Goal: Book appointment/travel/reservation

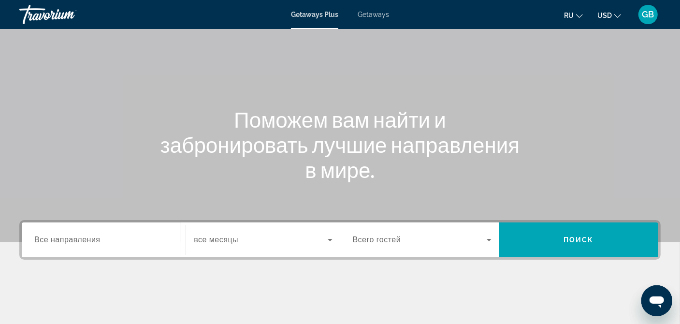
scroll to position [97, 0]
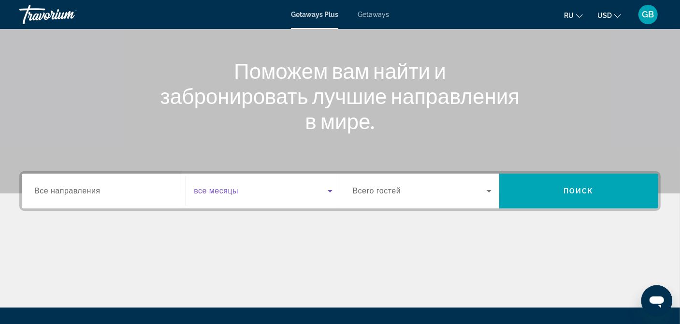
click at [332, 193] on icon "Search widget" at bounding box center [330, 191] width 12 height 12
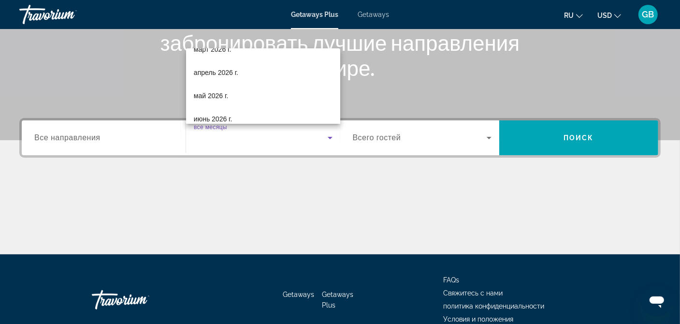
scroll to position [173, 0]
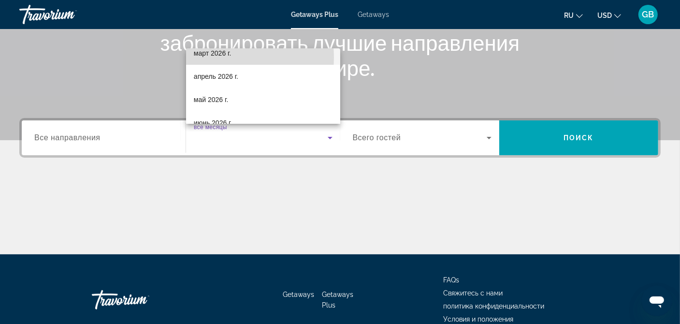
click at [214, 57] on span "март 2026 г." at bounding box center [213, 53] width 38 height 12
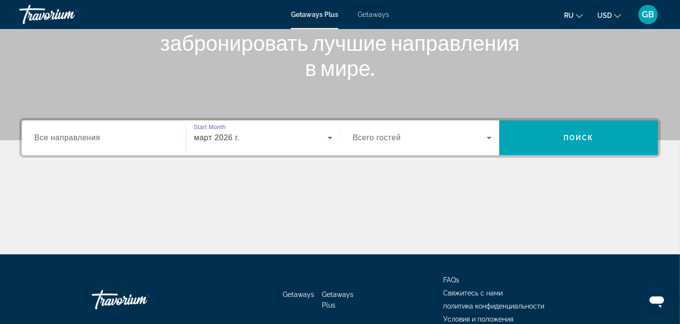
click at [330, 139] on icon "Search widget" at bounding box center [330, 138] width 12 height 12
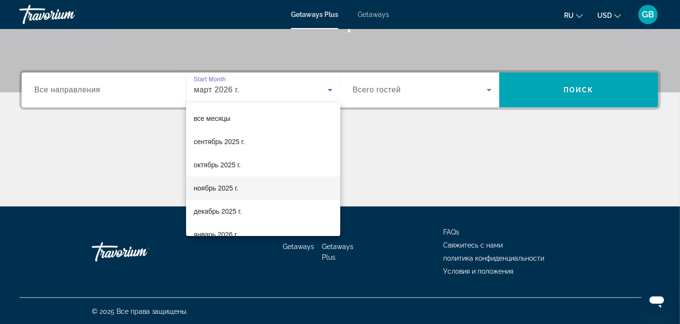
scroll to position [57, 0]
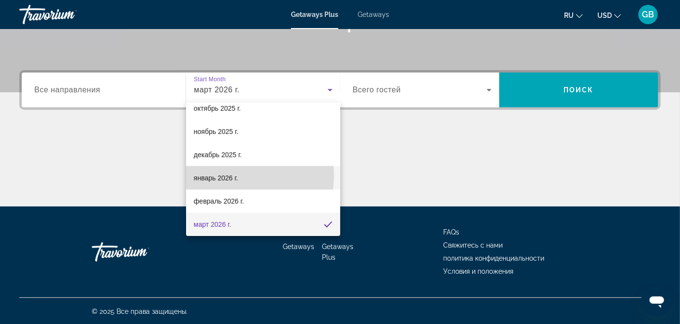
click at [224, 175] on span "январь 2026 г." at bounding box center [216, 178] width 44 height 12
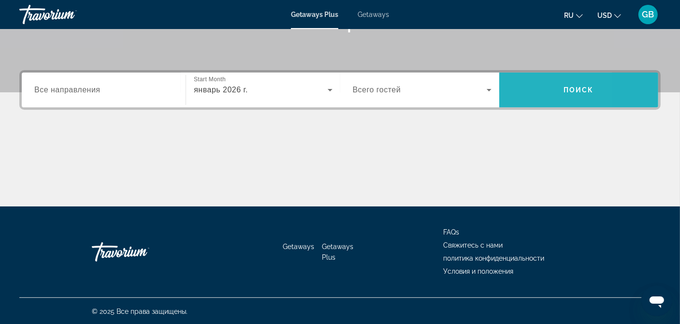
click at [513, 89] on span "Search widget" at bounding box center [578, 89] width 159 height 23
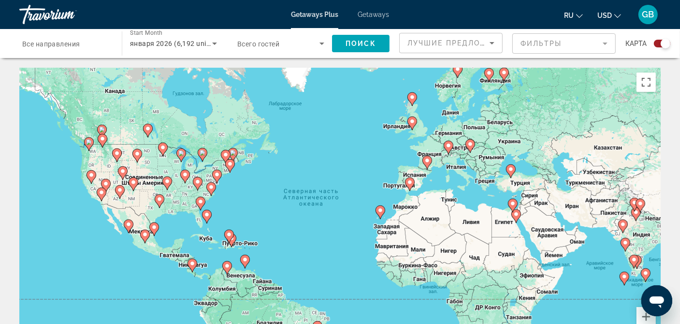
click at [61, 41] on span "Все направления" at bounding box center [51, 44] width 58 height 8
click at [61, 41] on input "Destination Все направления" at bounding box center [65, 44] width 87 height 12
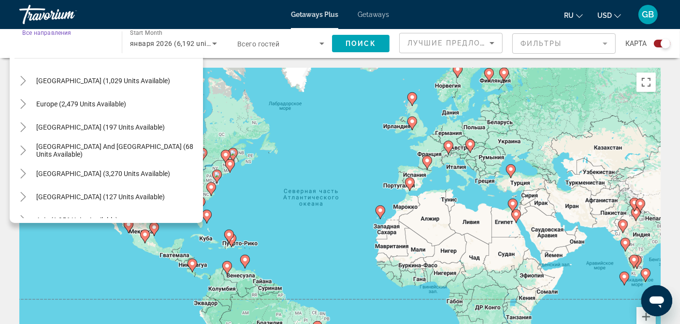
scroll to position [145, 0]
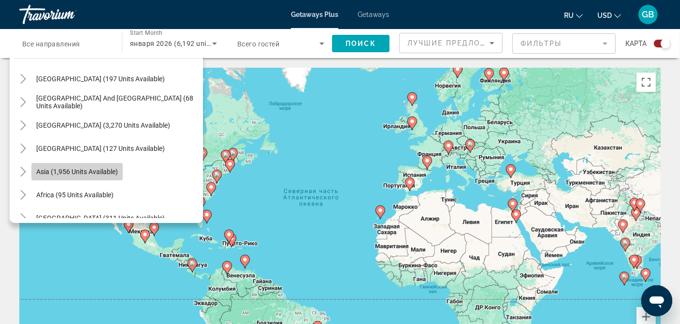
click at [100, 170] on span "Asia (1,956 units available)" at bounding box center [77, 172] width 82 height 8
type input "**********"
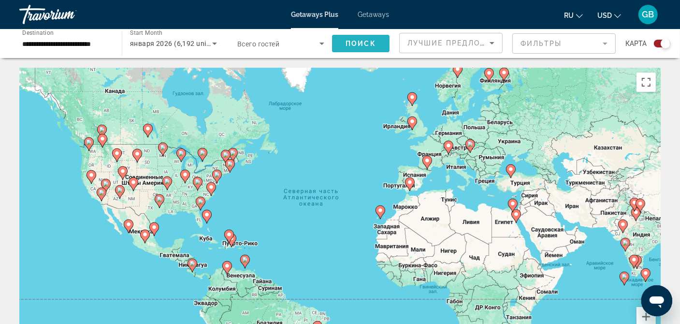
click at [355, 42] on span "Поиск" at bounding box center [360, 44] width 30 height 8
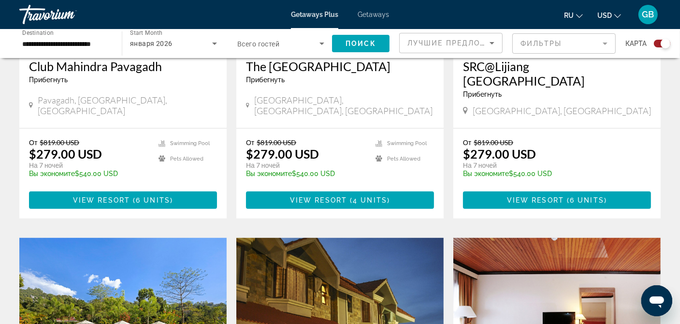
scroll to position [821, 0]
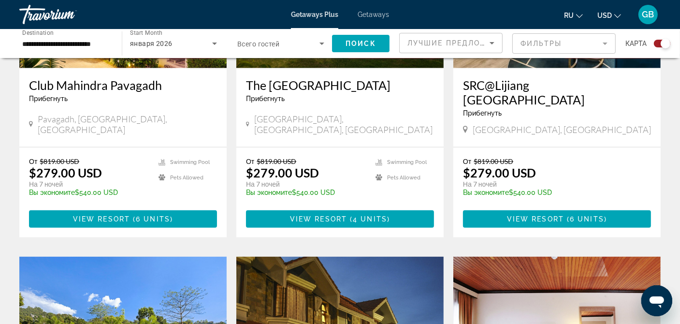
click at [327, 14] on span "Getaways Plus" at bounding box center [314, 15] width 47 height 8
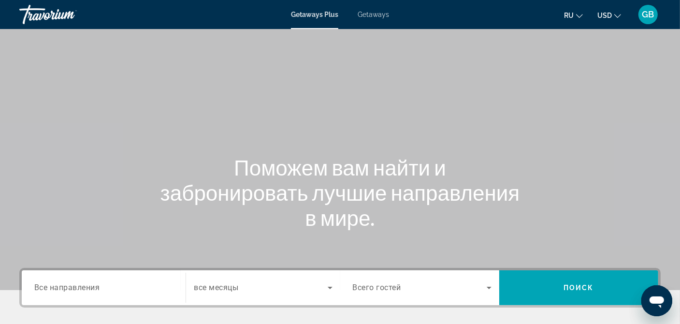
click at [375, 15] on span "Getaways" at bounding box center [373, 15] width 31 height 8
click at [86, 290] on span "Все направления" at bounding box center [67, 287] width 66 height 9
click at [86, 290] on input "Destination Все направления" at bounding box center [103, 288] width 139 height 12
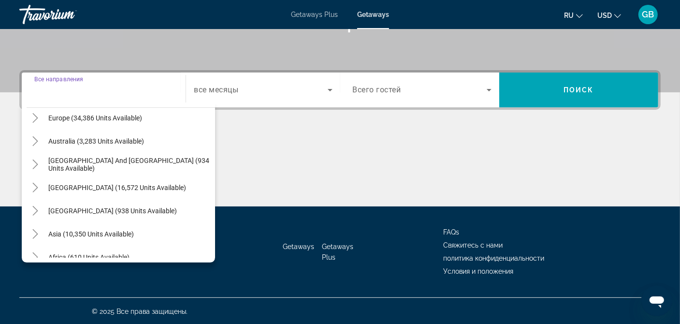
scroll to position [145, 0]
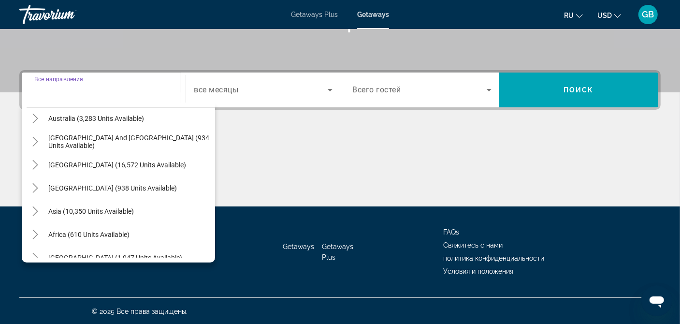
click at [153, 210] on span "Search widget" at bounding box center [129, 211] width 172 height 23
type input "**********"
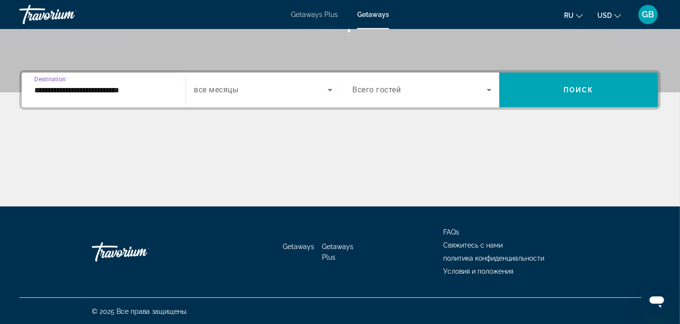
click at [326, 88] on icon "Search widget" at bounding box center [330, 90] width 12 height 12
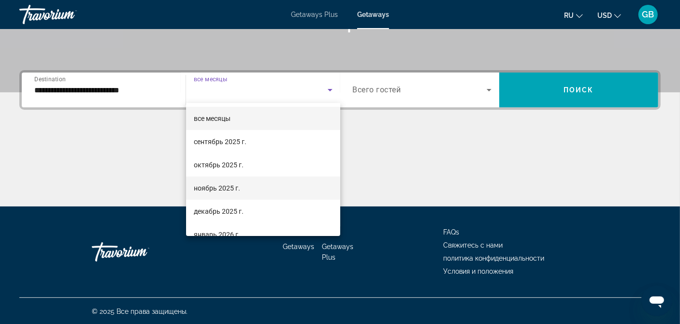
scroll to position [48, 0]
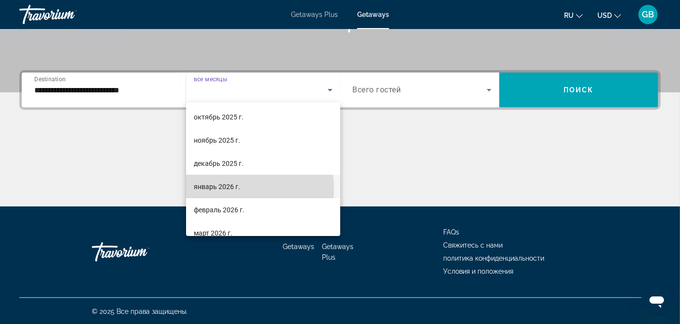
click at [219, 188] on span "январь 2026 г." at bounding box center [217, 187] width 46 height 12
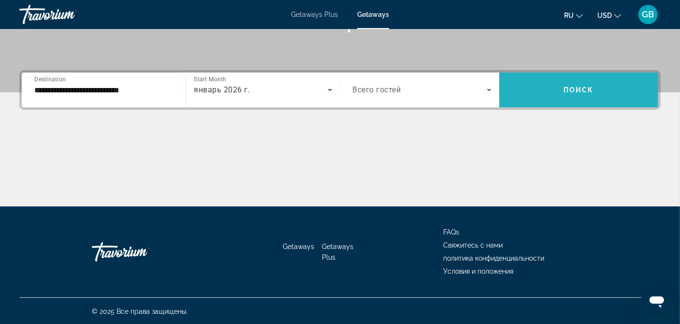
click at [539, 95] on span "Search widget" at bounding box center [578, 89] width 159 height 23
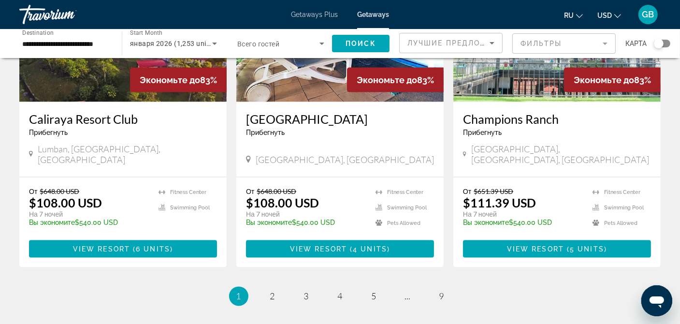
scroll to position [1207, 0]
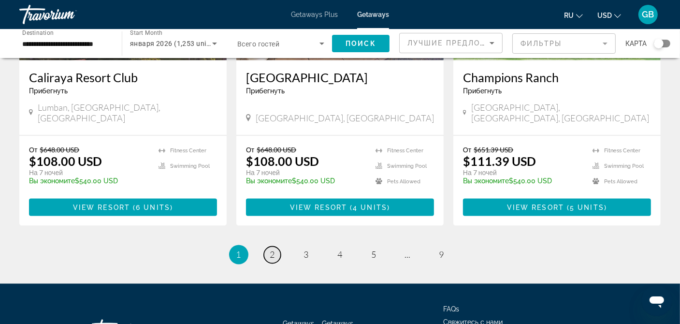
click at [276, 246] on link "page 2" at bounding box center [272, 254] width 17 height 17
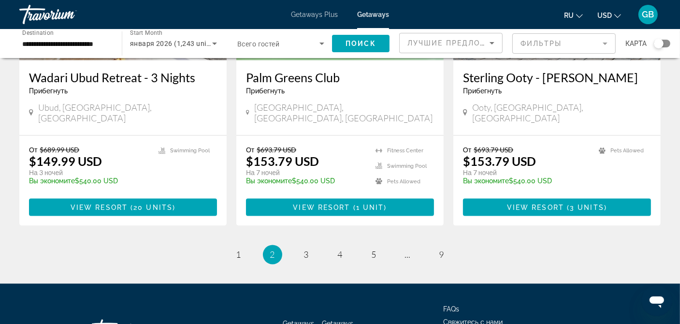
scroll to position [1238, 0]
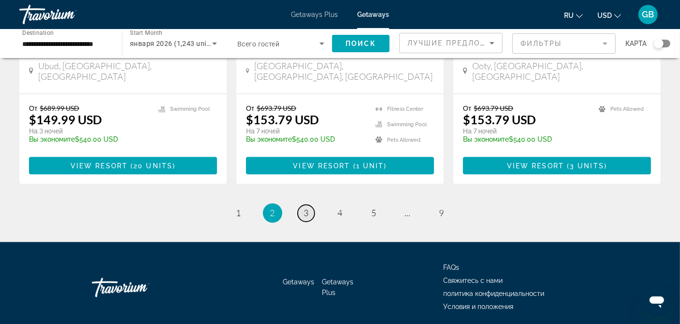
click at [310, 205] on link "page 3" at bounding box center [306, 213] width 17 height 17
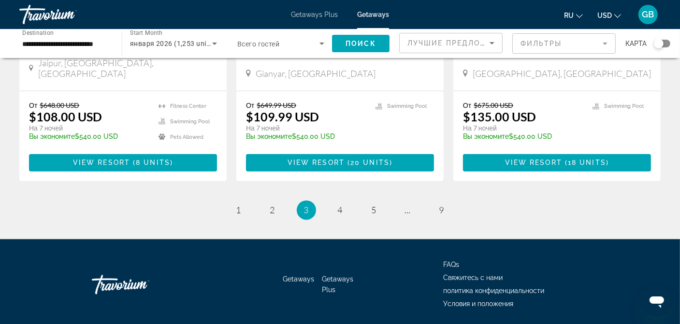
scroll to position [1268, 0]
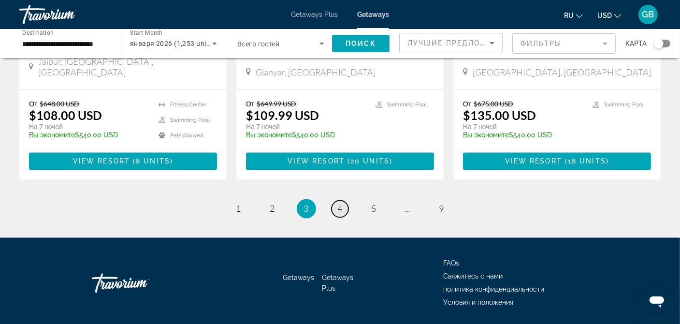
click at [338, 203] on span "4" at bounding box center [340, 208] width 5 height 11
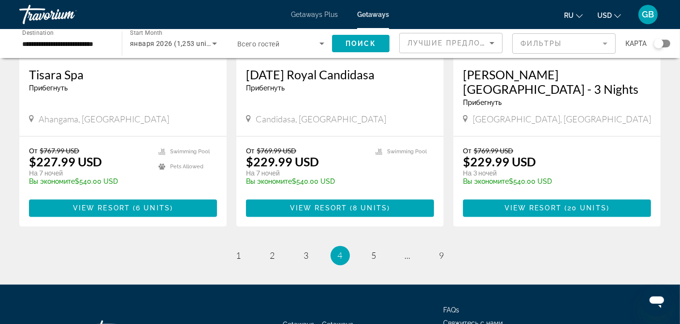
scroll to position [1268, 0]
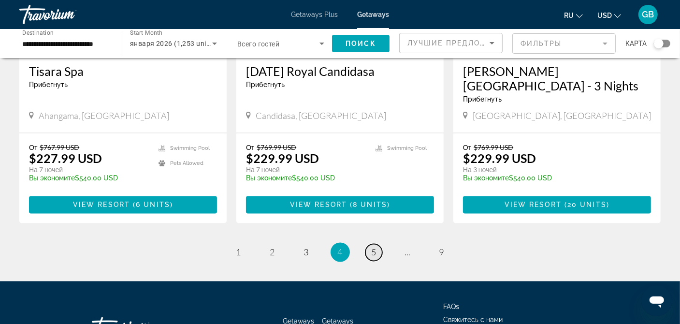
click at [370, 244] on link "page 5" at bounding box center [373, 252] width 17 height 17
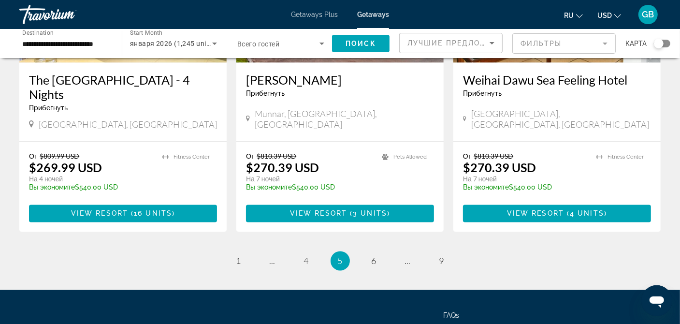
scroll to position [1256, 0]
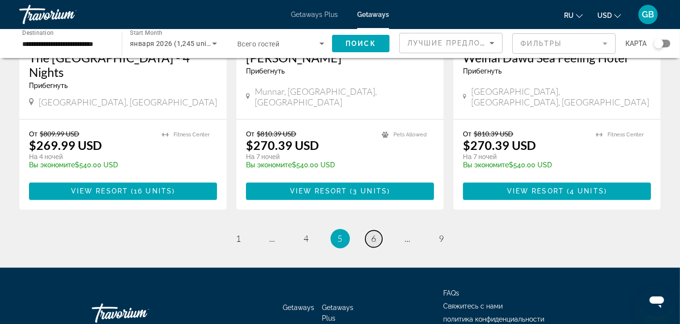
click at [372, 233] on span "6" at bounding box center [374, 238] width 5 height 11
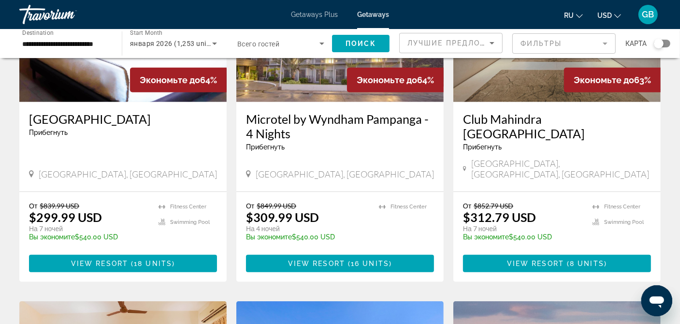
scroll to position [483, 0]
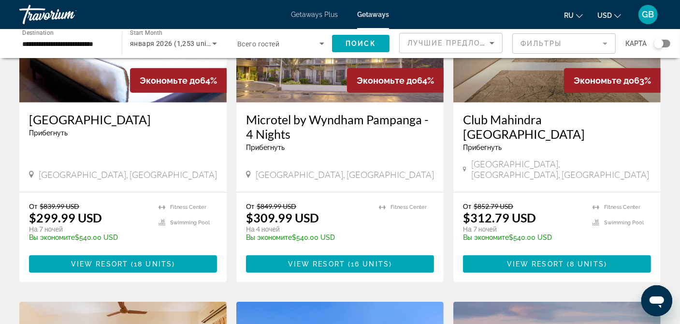
click at [305, 16] on span "Getaways Plus" at bounding box center [314, 15] width 47 height 8
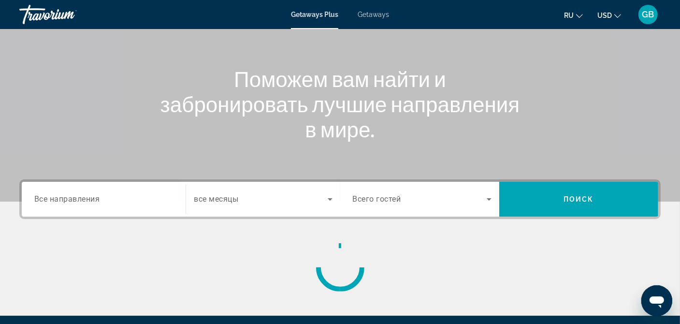
scroll to position [145, 0]
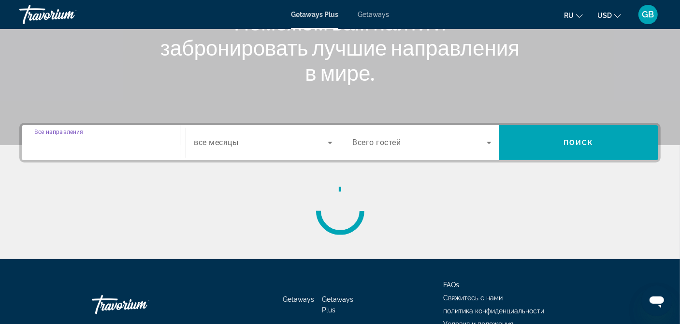
click at [114, 144] on input "Destination Все направления" at bounding box center [103, 143] width 139 height 12
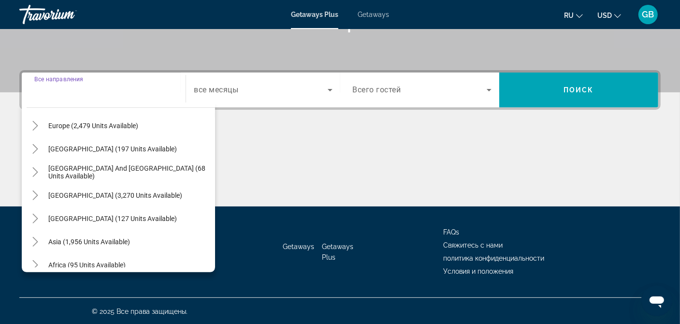
scroll to position [108, 0]
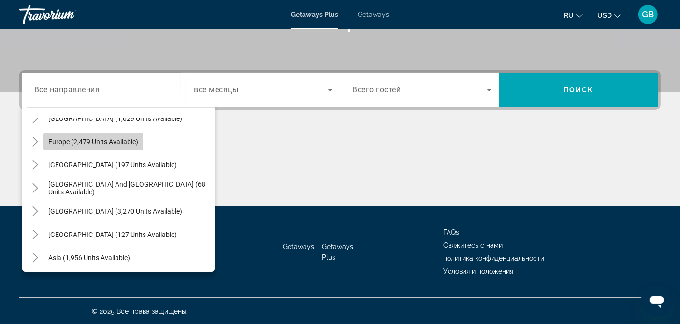
click at [94, 147] on span "Search widget" at bounding box center [93, 141] width 100 height 23
type input "**********"
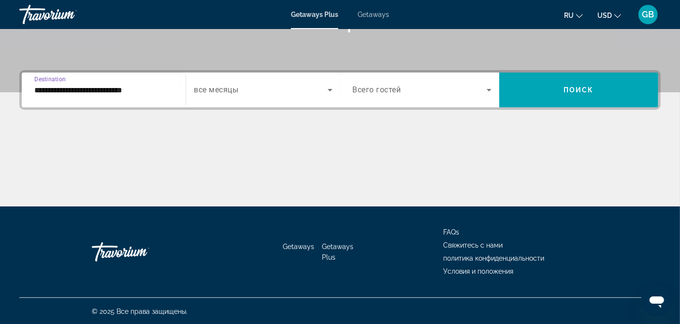
click at [333, 91] on icon "Search widget" at bounding box center [330, 90] width 12 height 12
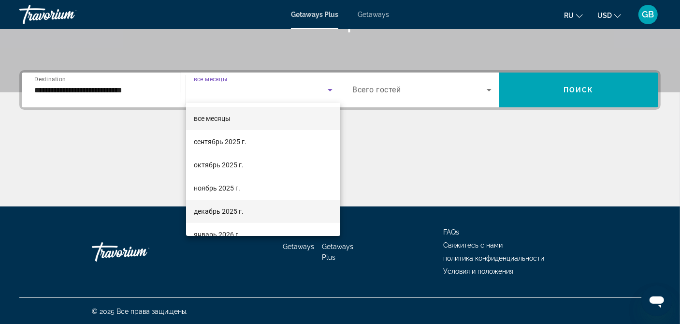
click at [290, 200] on mat-option "декабрь 2025 г." at bounding box center [263, 211] width 154 height 23
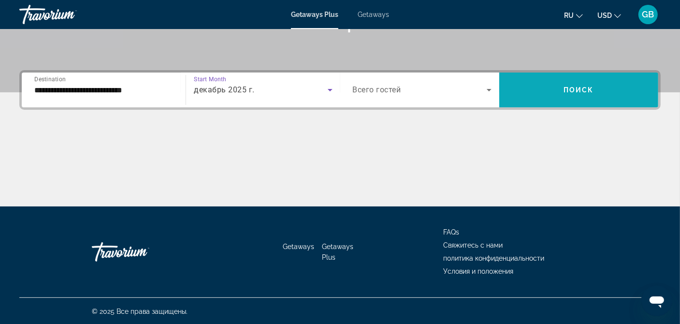
click at [539, 99] on span "Search widget" at bounding box center [578, 89] width 159 height 23
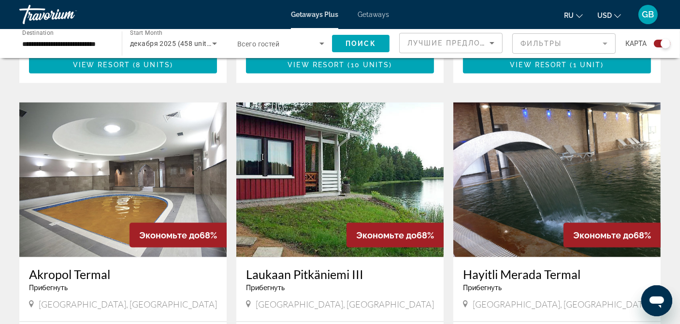
scroll to position [966, 0]
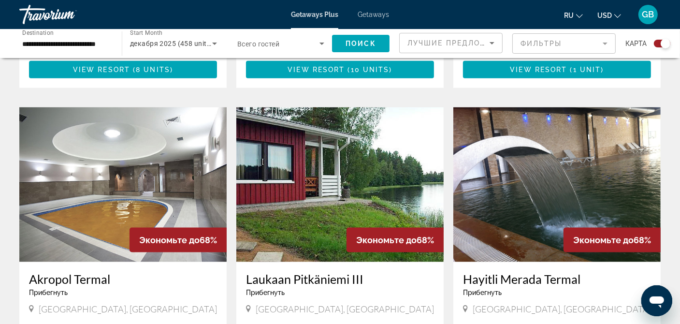
click at [213, 41] on icon "Search widget" at bounding box center [215, 44] width 12 height 12
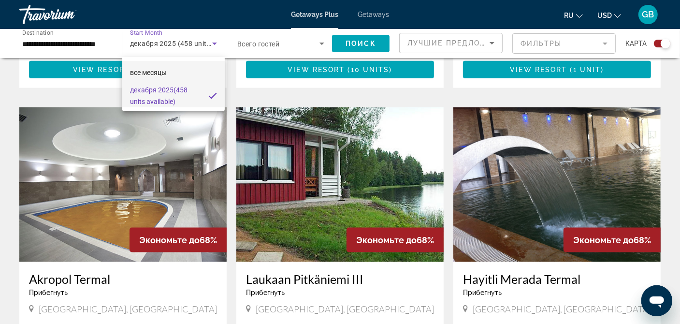
click at [157, 69] on span "все месяцы" at bounding box center [148, 73] width 37 height 8
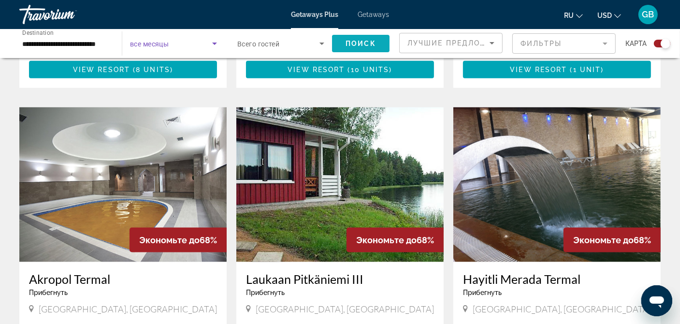
click at [352, 41] on span "Поиск" at bounding box center [360, 44] width 30 height 8
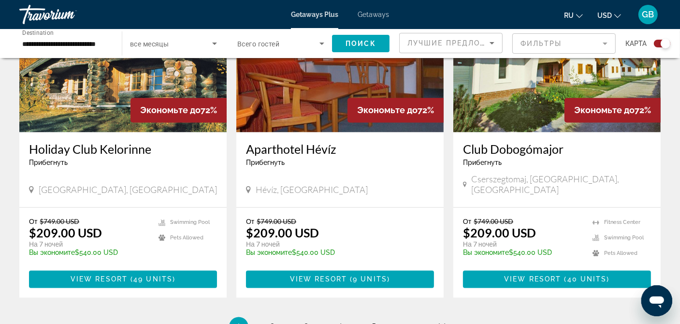
scroll to position [1498, 0]
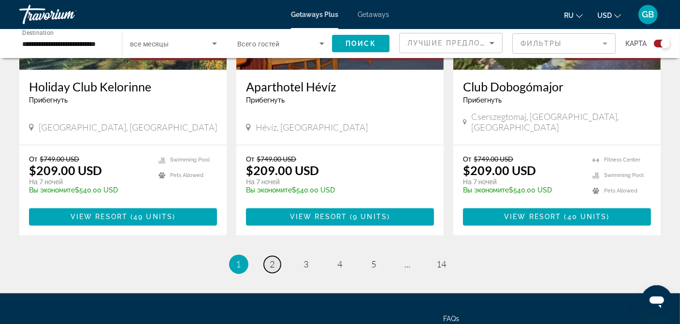
click at [268, 256] on link "page 2" at bounding box center [272, 264] width 17 height 17
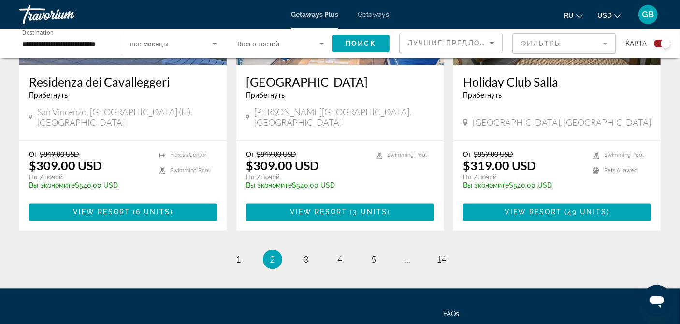
scroll to position [1538, 0]
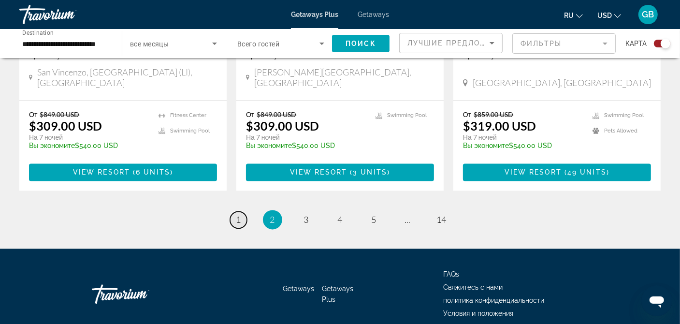
click at [241, 211] on link "page 1" at bounding box center [238, 219] width 17 height 17
